Goal: Information Seeking & Learning: Find specific fact

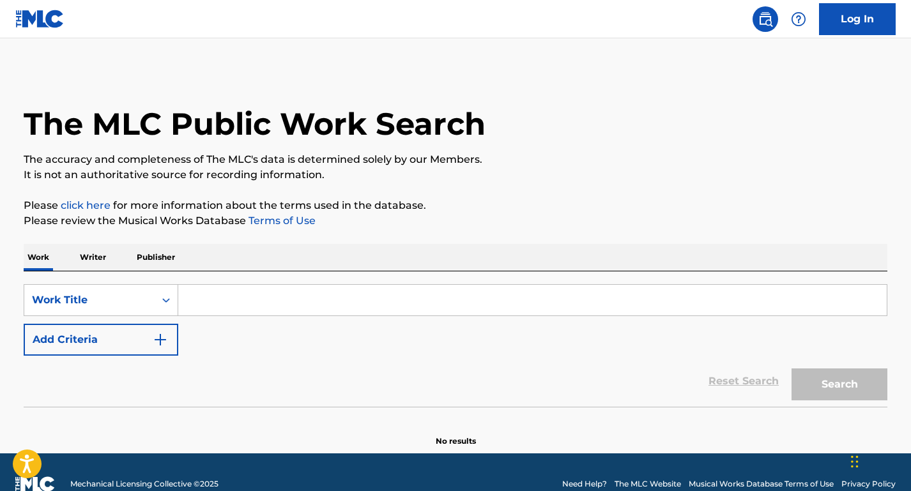
click at [314, 287] on input "Search Form" at bounding box center [532, 300] width 708 height 31
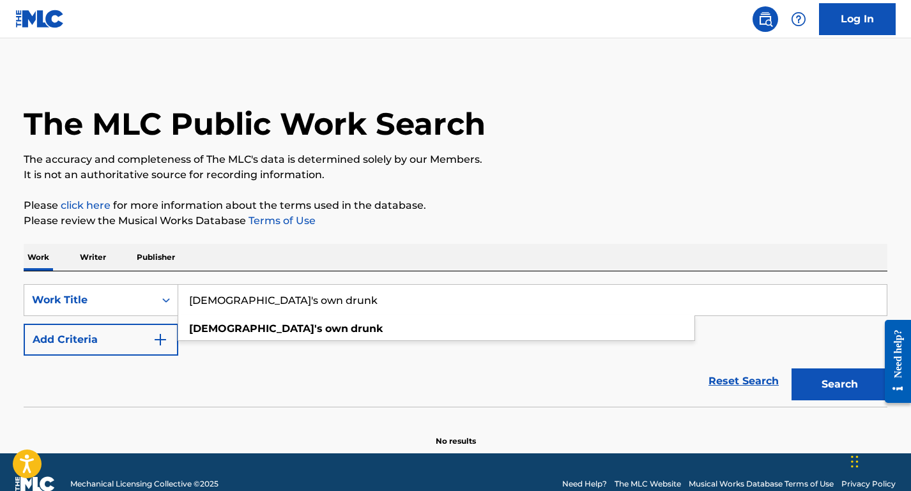
type input "[DEMOGRAPHIC_DATA]'s own drunk"
click at [385, 219] on p "Please review the Musical Works Database Terms of Use" at bounding box center [456, 220] width 864 height 15
click at [147, 337] on button "Add Criteria" at bounding box center [101, 340] width 155 height 32
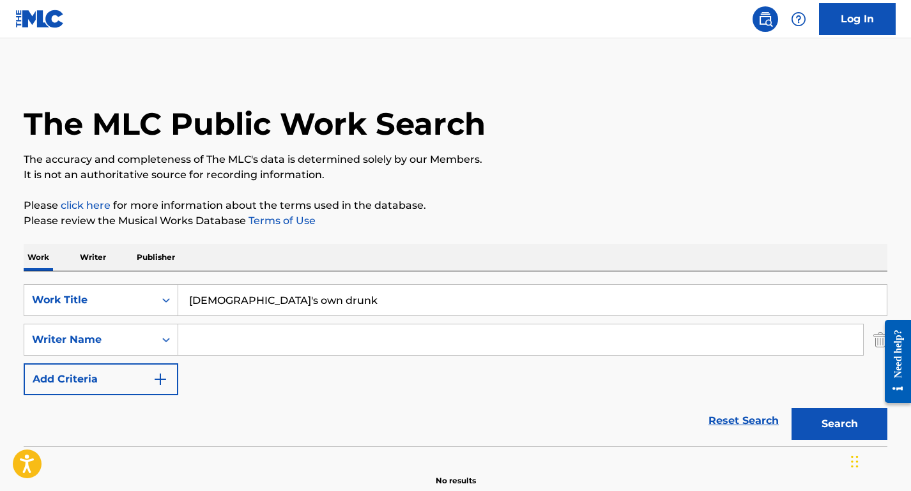
click at [276, 339] on input "Search Form" at bounding box center [520, 339] width 685 height 31
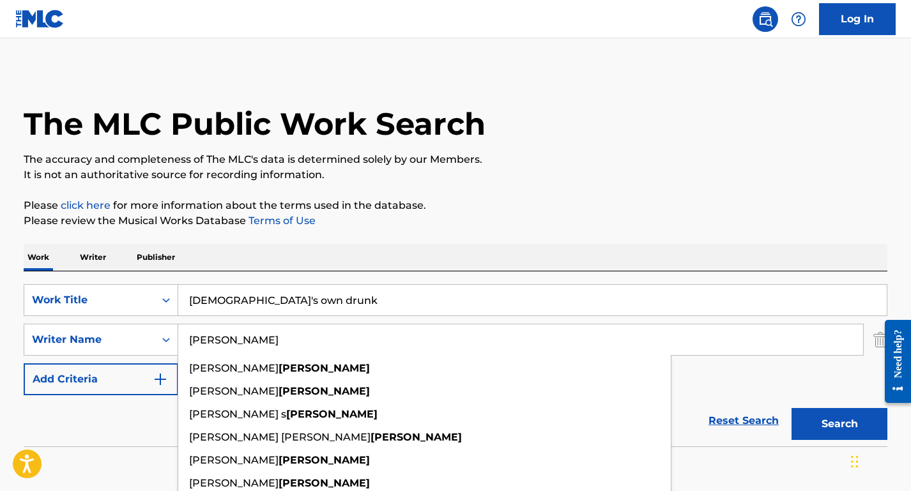
type input "[PERSON_NAME]"
click at [791, 408] on button "Search" at bounding box center [839, 424] width 96 height 32
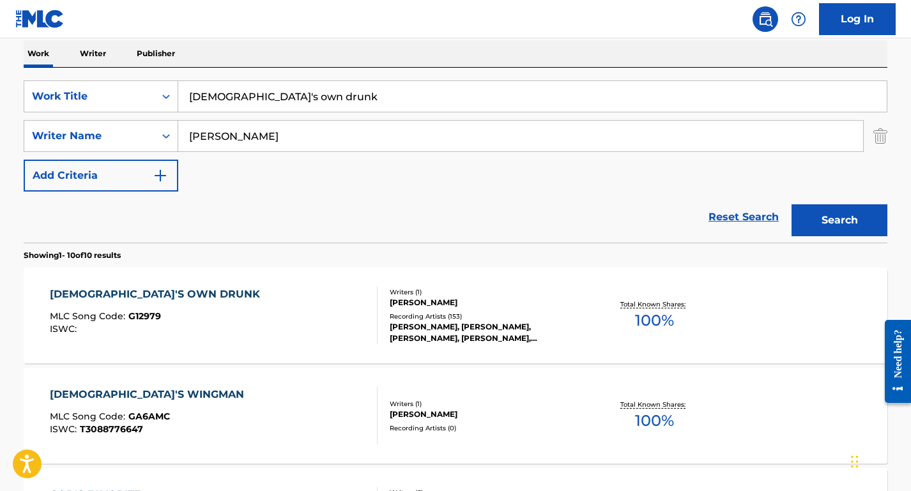
scroll to position [206, 0]
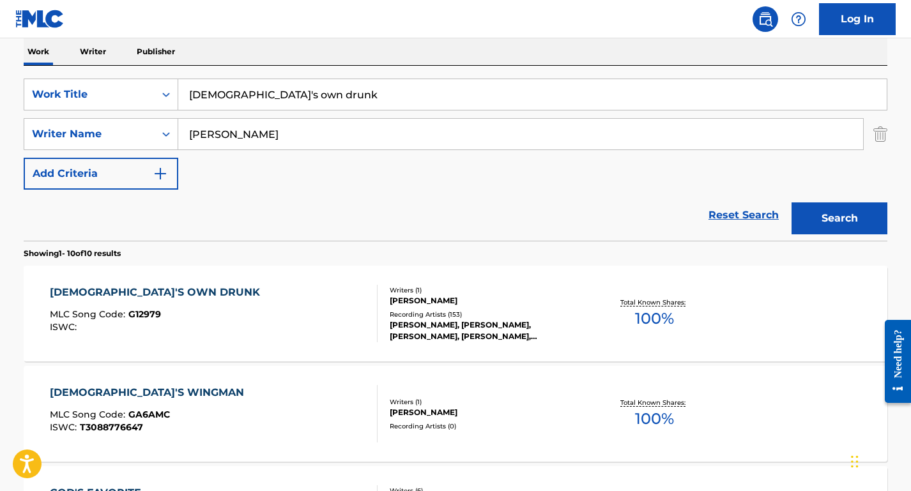
click at [374, 327] on div at bounding box center [372, 313] width 10 height 57
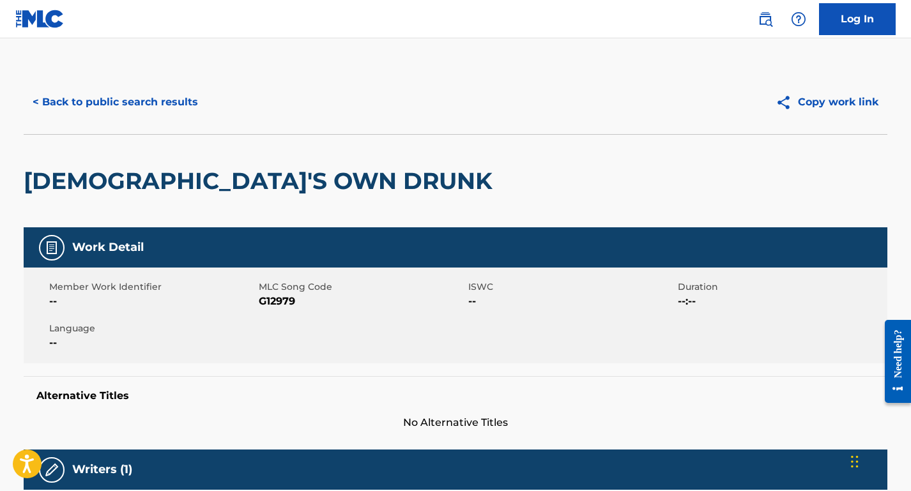
click at [119, 91] on button "< Back to public search results" at bounding box center [115, 102] width 183 height 32
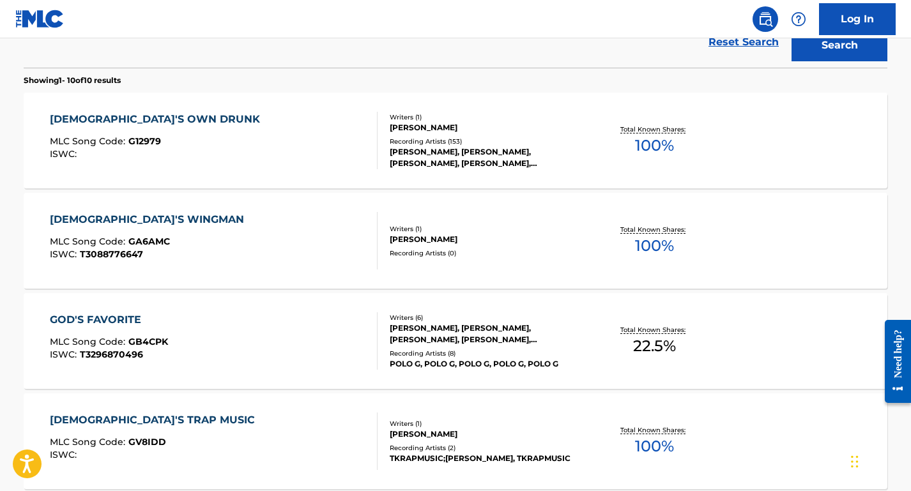
scroll to position [380, 0]
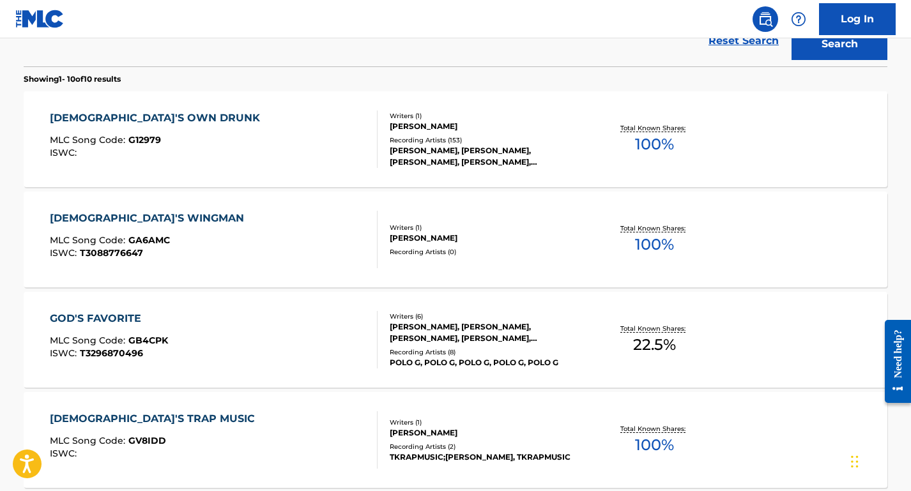
click at [346, 142] on div "GOD'S OWN DRUNK MLC Song Code : G12979 ISWC :" at bounding box center [214, 138] width 328 height 57
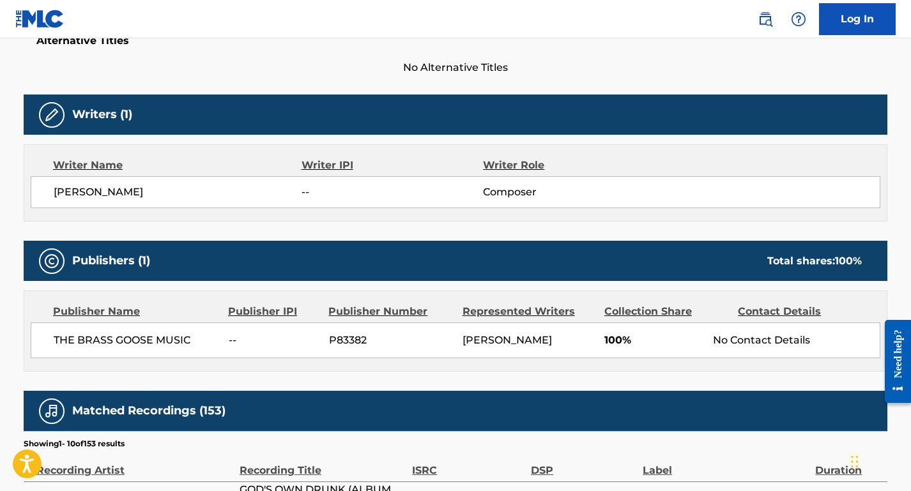
scroll to position [356, 0]
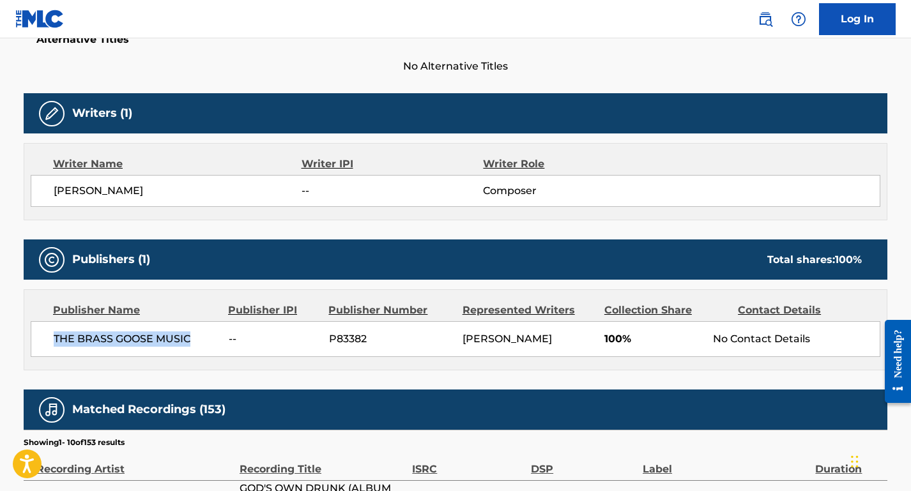
drag, startPoint x: 190, startPoint y: 335, endPoint x: 17, endPoint y: 334, distance: 173.1
click at [17, 334] on div "< Back to public search results Copy work link GOD'S OWN DRUNK Work Detail Memb…" at bounding box center [455, 280] width 894 height 1132
copy span "THE BRASS GOOSE MUSIC"
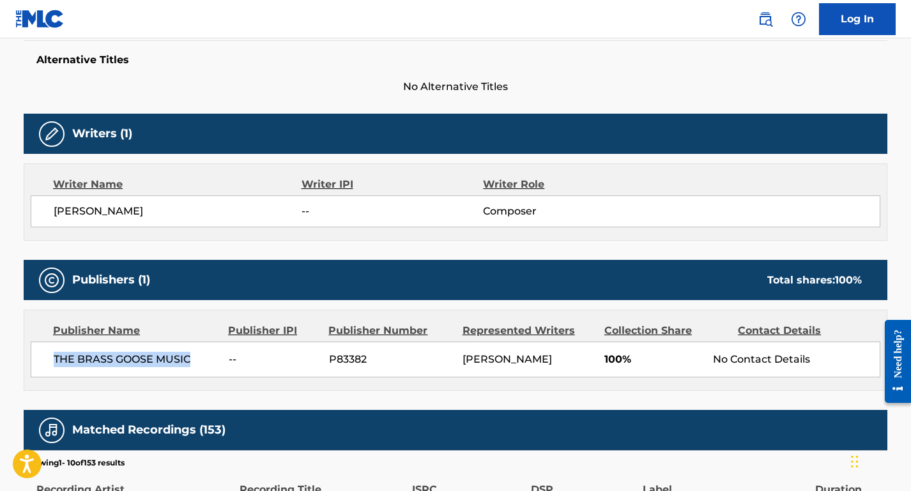
scroll to position [0, 0]
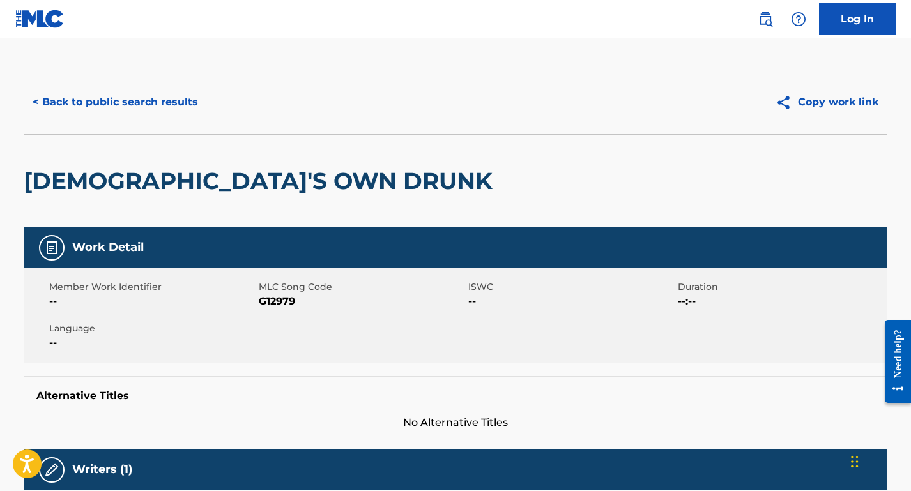
click at [153, 89] on button "< Back to public search results" at bounding box center [115, 102] width 183 height 32
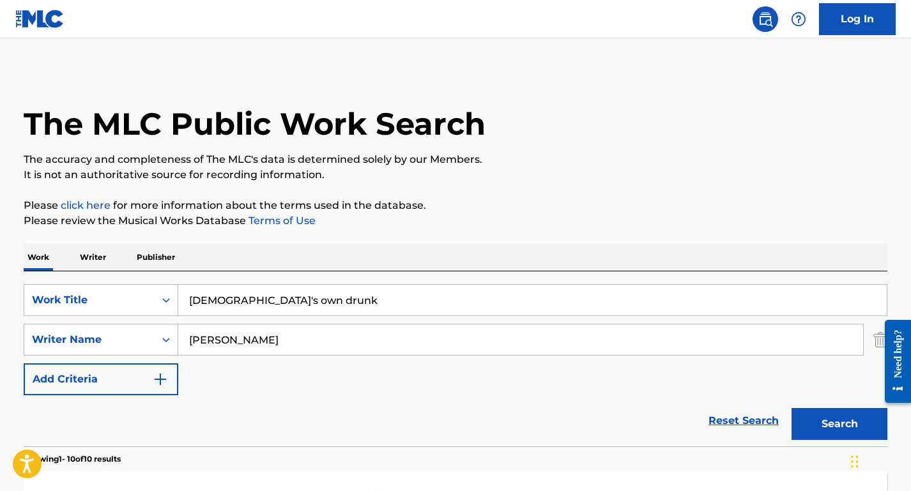
click at [160, 253] on p "Publisher" at bounding box center [156, 257] width 46 height 27
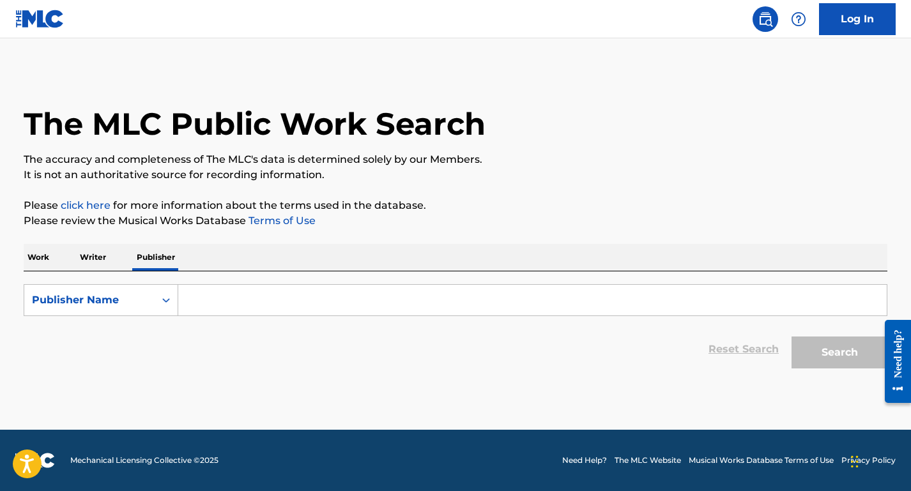
click at [228, 316] on form "SearchWithCriteria08eefae5-d210-443e-a200-a932c222865d Publisher Name Reset Sea…" at bounding box center [456, 329] width 864 height 91
click at [222, 305] on input "Search Form" at bounding box center [532, 300] width 708 height 31
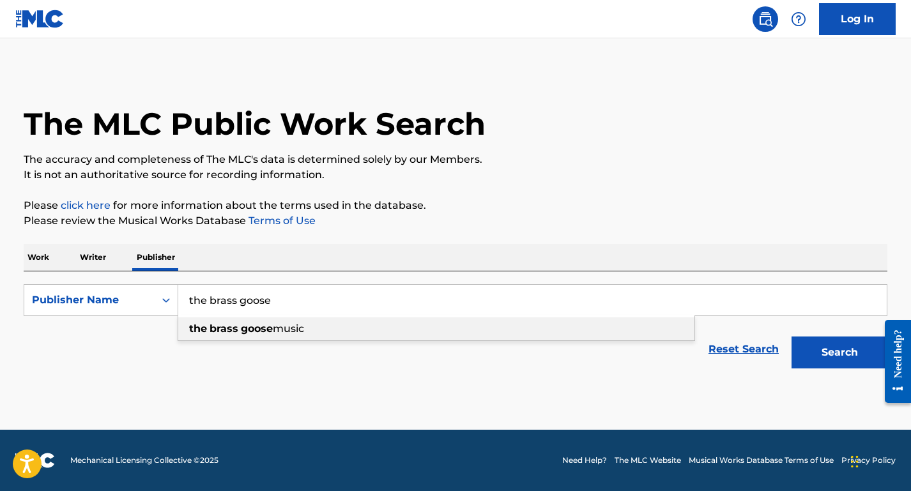
click at [232, 325] on strong "brass" at bounding box center [223, 329] width 29 height 12
type input "the brass goose music"
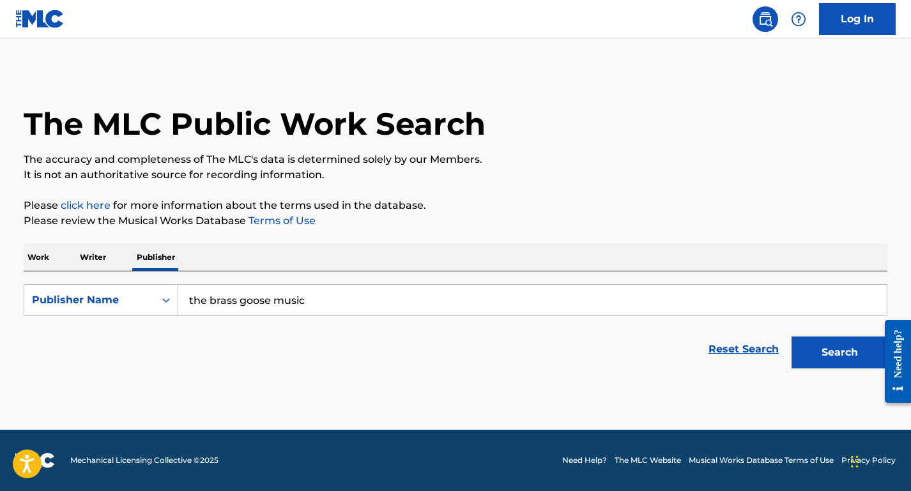
click at [809, 361] on button "Search" at bounding box center [839, 353] width 96 height 32
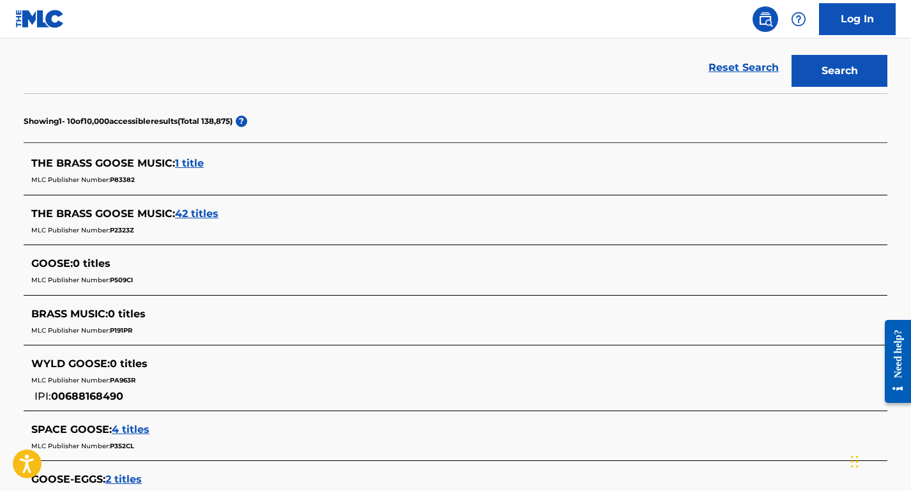
scroll to position [294, 0]
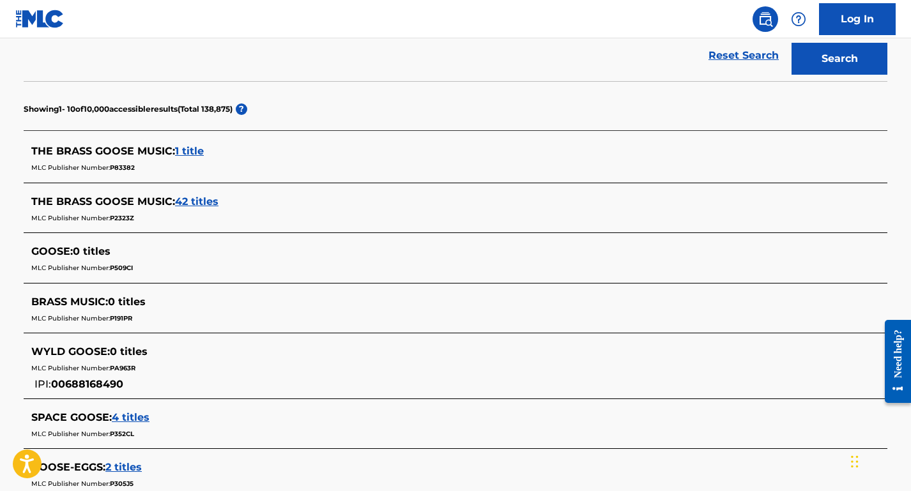
click at [200, 201] on span "42 titles" at bounding box center [196, 201] width 43 height 12
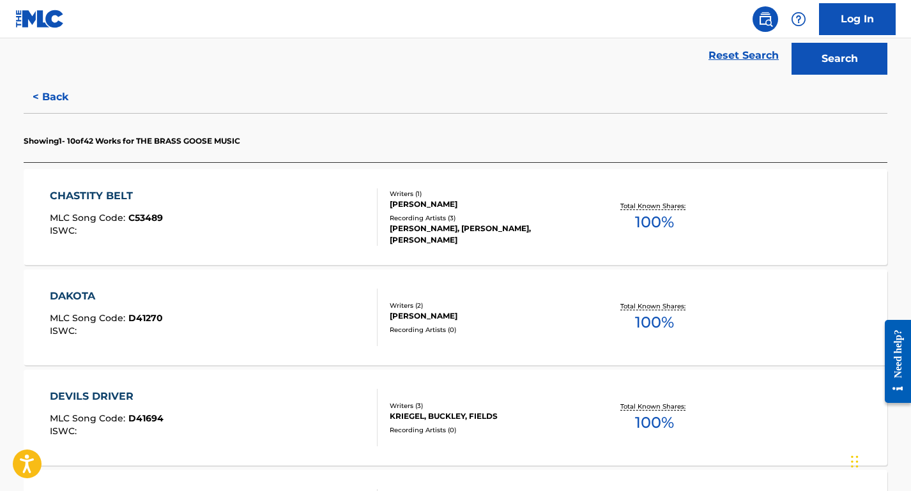
click at [204, 202] on div "CHASTITY BELT MLC Song Code : C53489 ISWC :" at bounding box center [214, 216] width 328 height 57
